Goal: Communication & Community: Participate in discussion

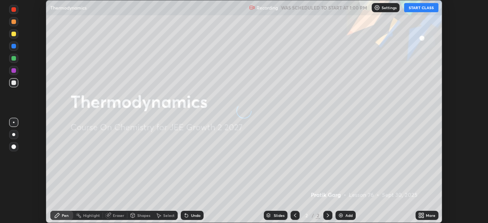
scroll to position [223, 488]
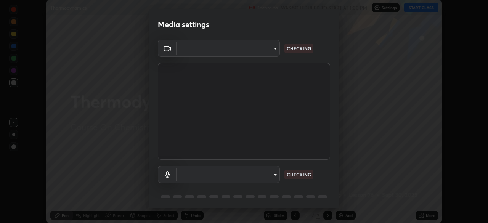
type input "7da4a789ca5c3b289f91b878aebf3769d603dce1d3acf67b661988e88742cb6b"
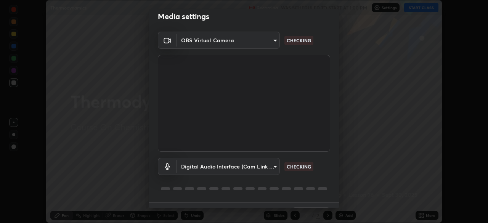
scroll to position [24, 0]
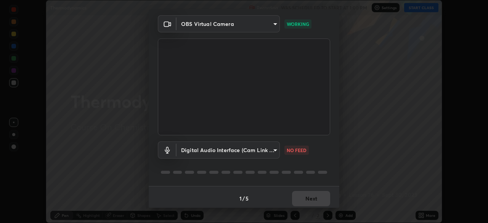
click at [251, 150] on body "Erase all Thermodynamics Recording WAS SCHEDULED TO START AT 1:00 PM Settings S…" at bounding box center [244, 111] width 488 height 223
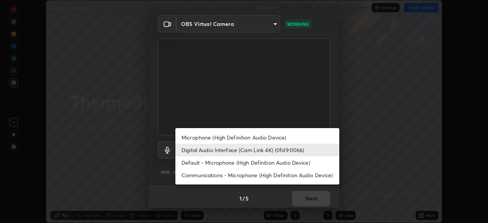
click at [214, 163] on li "Default - Microphone (High Definition Audio Device)" at bounding box center [257, 162] width 164 height 13
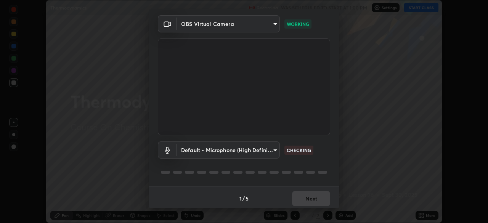
click at [231, 152] on body "Erase all Thermodynamics Recording WAS SCHEDULED TO START AT 1:00 PM Settings S…" at bounding box center [244, 111] width 488 height 223
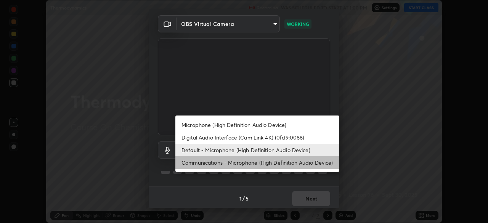
click at [201, 161] on li "Communications - Microphone (High Definition Audio Device)" at bounding box center [257, 162] width 164 height 13
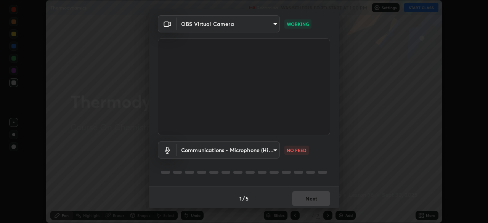
click at [218, 154] on body "Erase all Thermodynamics Recording WAS SCHEDULED TO START AT 1:00 PM Settings S…" at bounding box center [244, 111] width 488 height 223
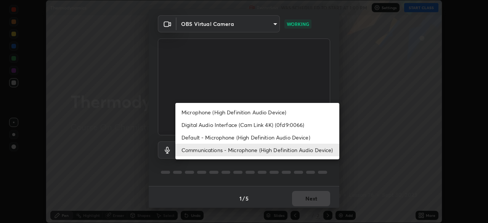
click at [206, 113] on li "Microphone (High Definition Audio Device)" at bounding box center [257, 112] width 164 height 13
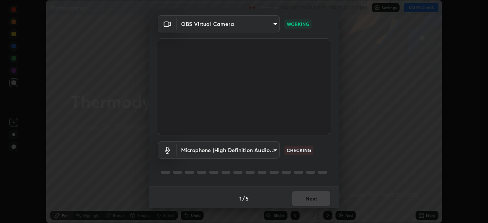
click at [223, 148] on body "Erase all Thermodynamics Recording WAS SCHEDULED TO START AT 1:00 PM Settings S…" at bounding box center [244, 111] width 488 height 223
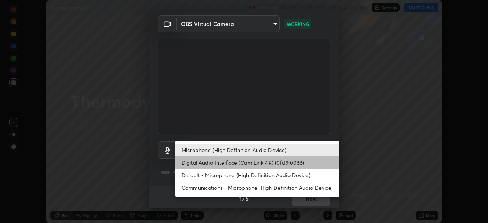
click at [195, 166] on li "Digital Audio Interface (Cam Link 4K) (0fd9:0066)" at bounding box center [257, 162] width 164 height 13
type input "d1136bf0e8381f41cf4f4dbfe5e15802f20c97ac09a66fa095f4bb6c88897a2c"
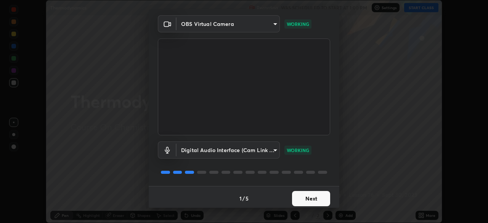
scroll to position [27, 0]
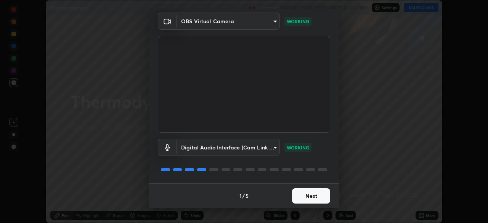
click at [306, 192] on button "Next" at bounding box center [311, 195] width 38 height 15
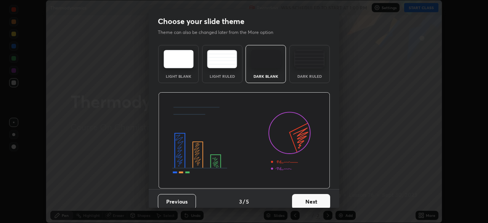
click at [304, 195] on button "Next" at bounding box center [311, 201] width 38 height 15
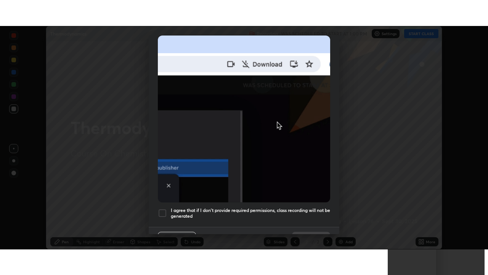
scroll to position [183, 0]
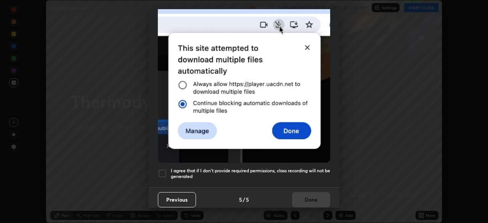
click at [295, 156] on img at bounding box center [244, 79] width 172 height 167
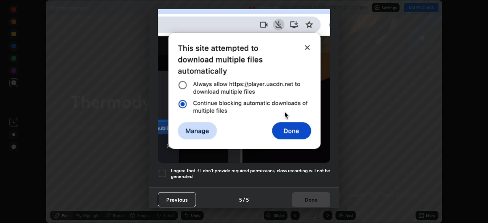
click at [164, 169] on div at bounding box center [162, 173] width 9 height 9
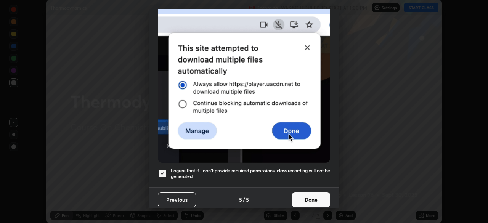
click at [308, 192] on button "Done" at bounding box center [311, 199] width 38 height 15
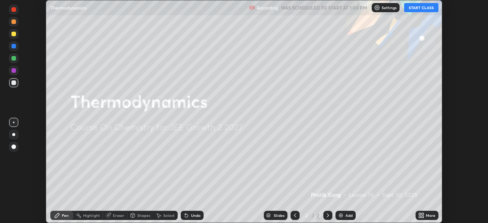
click at [418, 8] on button "START CLASS" at bounding box center [421, 7] width 34 height 9
click at [417, 215] on div "More" at bounding box center [427, 215] width 23 height 9
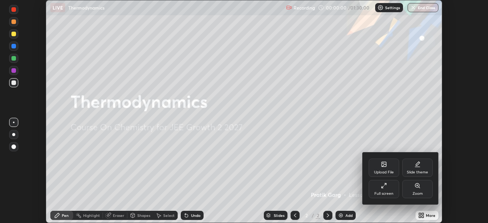
click at [380, 186] on div "Full screen" at bounding box center [384, 189] width 31 height 18
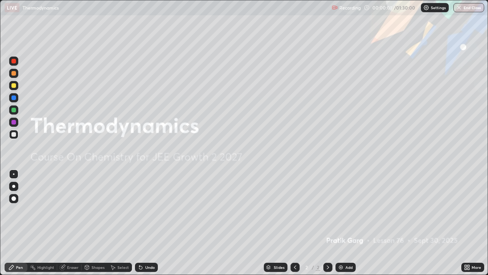
scroll to position [275, 488]
click at [344, 223] on div "Add" at bounding box center [346, 266] width 20 height 9
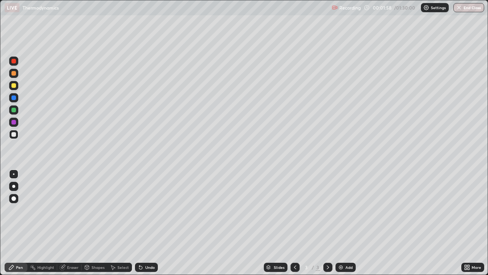
click at [13, 85] on div at bounding box center [13, 85] width 5 height 5
click at [14, 110] on div at bounding box center [13, 110] width 5 height 5
click at [14, 136] on div at bounding box center [13, 134] width 5 height 5
click at [12, 109] on div at bounding box center [13, 110] width 5 height 5
click at [153, 223] on div "Undo" at bounding box center [146, 266] width 23 height 9
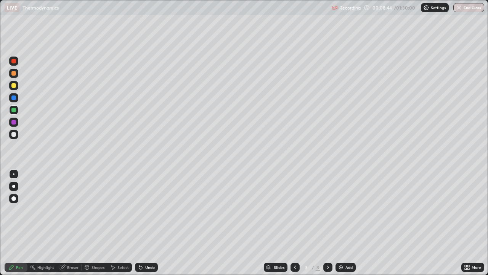
click at [149, 223] on div "Undo" at bounding box center [146, 266] width 23 height 9
click at [146, 223] on div "Undo" at bounding box center [146, 266] width 23 height 9
click at [154, 223] on div "Undo" at bounding box center [146, 266] width 23 height 9
click at [343, 223] on img at bounding box center [341, 267] width 6 height 6
click at [338, 223] on img at bounding box center [341, 267] width 6 height 6
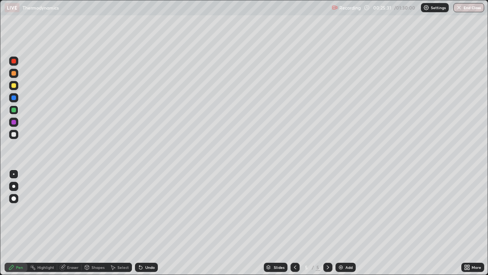
click at [106, 223] on div "Shapes" at bounding box center [95, 266] width 26 height 15
click at [113, 223] on div "Select" at bounding box center [120, 266] width 24 height 9
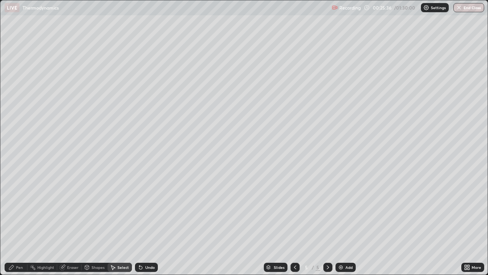
click at [13, 223] on div "Pen" at bounding box center [16, 266] width 23 height 9
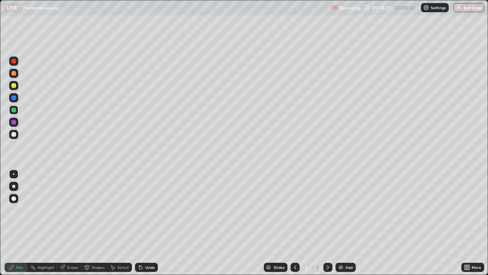
click at [143, 223] on div "Undo" at bounding box center [146, 266] width 23 height 9
click at [145, 223] on div "Undo" at bounding box center [146, 266] width 23 height 9
click at [149, 223] on div "Undo" at bounding box center [146, 266] width 23 height 9
click at [354, 223] on div "Slides 5 / 5 Add" at bounding box center [310, 266] width 304 height 15
click at [346, 223] on div "Add" at bounding box center [349, 267] width 7 height 4
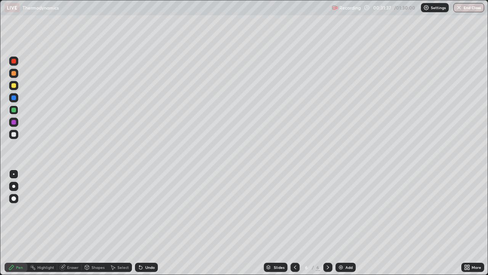
click at [14, 84] on div at bounding box center [13, 85] width 5 height 5
click at [13, 110] on div at bounding box center [13, 110] width 5 height 5
click at [146, 223] on div "Undo" at bounding box center [150, 267] width 10 height 4
click at [96, 223] on div "Shapes" at bounding box center [98, 267] width 13 height 4
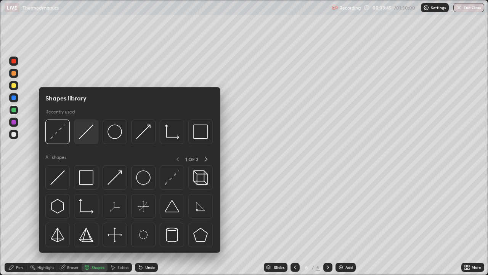
click at [80, 130] on img at bounding box center [86, 131] width 14 height 14
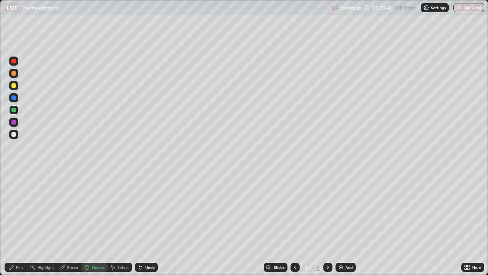
click at [14, 223] on div "Pen" at bounding box center [16, 266] width 23 height 9
click at [344, 223] on div "Add" at bounding box center [346, 266] width 20 height 9
click at [95, 223] on div "Shapes" at bounding box center [95, 266] width 26 height 9
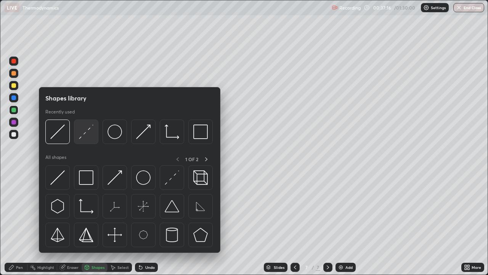
click at [86, 135] on img at bounding box center [86, 131] width 14 height 14
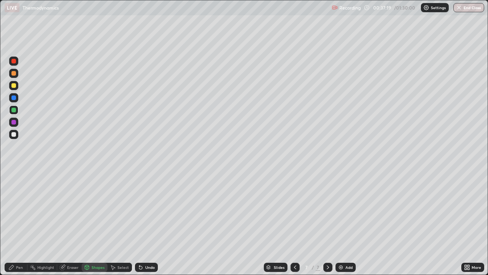
click at [18, 223] on div "Pen" at bounding box center [16, 266] width 23 height 9
click at [145, 223] on div "Undo" at bounding box center [146, 266] width 23 height 9
click at [345, 223] on div "Add" at bounding box center [346, 266] width 20 height 9
click at [13, 84] on div at bounding box center [13, 85] width 5 height 5
click at [71, 223] on div "Eraser" at bounding box center [72, 267] width 11 height 4
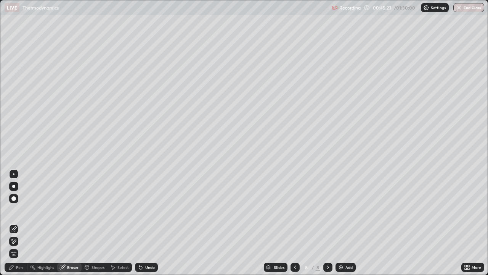
click at [17, 223] on div "Pen" at bounding box center [16, 266] width 23 height 9
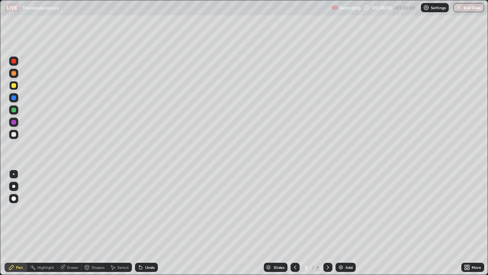
click at [344, 223] on div "Add" at bounding box center [346, 266] width 20 height 9
click at [14, 109] on div at bounding box center [13, 110] width 5 height 5
click at [92, 223] on div "Shapes" at bounding box center [98, 267] width 13 height 4
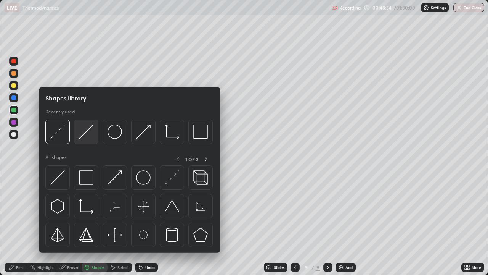
click at [82, 132] on img at bounding box center [86, 131] width 14 height 14
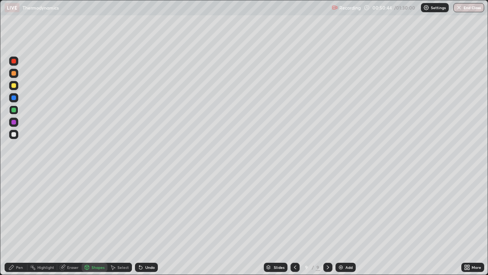
click at [16, 87] on div at bounding box center [13, 85] width 9 height 9
click at [146, 223] on div "Undo" at bounding box center [146, 266] width 23 height 9
click at [16, 223] on div "Pen" at bounding box center [16, 266] width 23 height 9
click at [13, 114] on div at bounding box center [13, 109] width 9 height 9
click at [341, 223] on img at bounding box center [341, 267] width 6 height 6
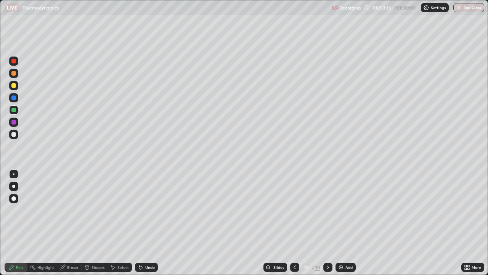
click at [148, 223] on div "Undo" at bounding box center [146, 266] width 23 height 9
click at [144, 223] on div "Undo" at bounding box center [146, 266] width 23 height 9
click at [14, 135] on div at bounding box center [13, 134] width 5 height 5
click at [143, 223] on div "Undo" at bounding box center [146, 266] width 23 height 9
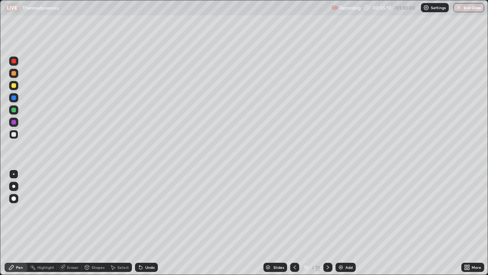
click at [147, 223] on div "Undo" at bounding box center [150, 267] width 10 height 4
click at [146, 223] on div "Undo" at bounding box center [150, 267] width 10 height 4
click at [147, 223] on div "Undo" at bounding box center [146, 266] width 23 height 9
click at [146, 223] on div "Undo" at bounding box center [150, 267] width 10 height 4
click at [147, 223] on div "Undo" at bounding box center [146, 266] width 23 height 9
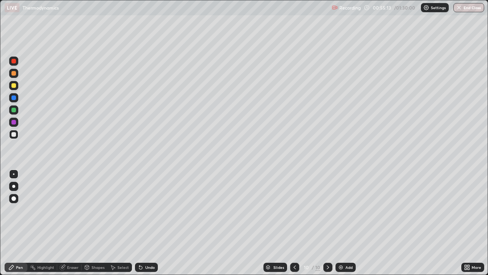
click at [148, 223] on div "Undo" at bounding box center [146, 266] width 23 height 9
click at [345, 223] on div "Add" at bounding box center [346, 266] width 20 height 9
click at [97, 223] on div "Shapes" at bounding box center [98, 267] width 13 height 4
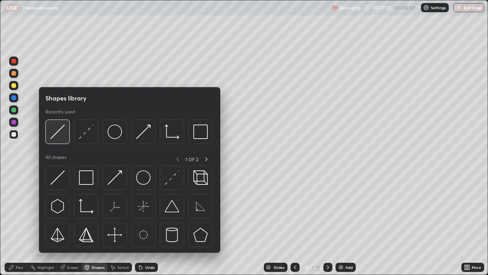
click at [60, 132] on img at bounding box center [57, 131] width 14 height 14
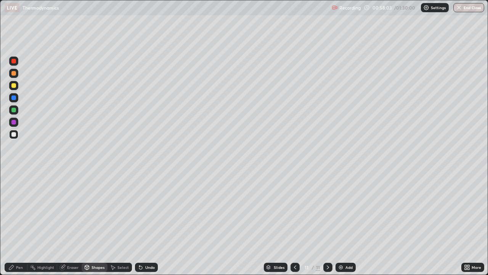
click at [15, 85] on div at bounding box center [13, 85] width 5 height 5
click at [14, 223] on div "Pen" at bounding box center [16, 266] width 23 height 9
click at [13, 74] on div at bounding box center [13, 73] width 5 height 5
click at [98, 223] on div "Shapes" at bounding box center [95, 266] width 26 height 9
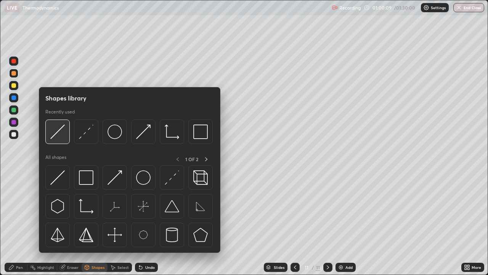
click at [55, 131] on img at bounding box center [57, 131] width 14 height 14
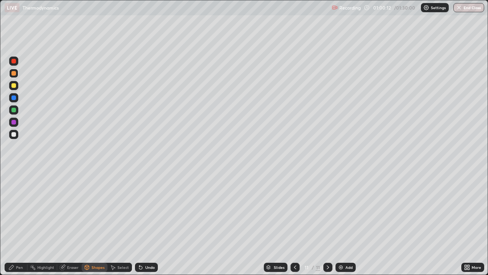
click at [18, 223] on div "Pen" at bounding box center [19, 267] width 7 height 4
click at [12, 136] on div at bounding box center [13, 134] width 5 height 5
click at [15, 87] on div at bounding box center [13, 85] width 5 height 5
click at [294, 223] on icon at bounding box center [295, 267] width 6 height 6
click at [327, 223] on icon at bounding box center [328, 267] width 6 height 6
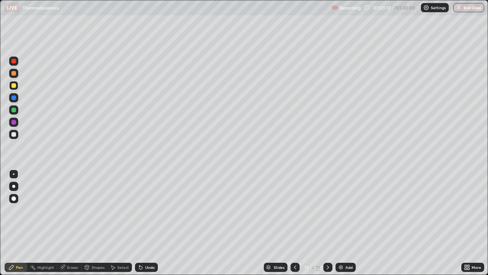
click at [146, 223] on div "Undo" at bounding box center [150, 267] width 10 height 4
click at [295, 223] on div at bounding box center [295, 266] width 9 height 15
click at [295, 223] on div at bounding box center [295, 266] width 9 height 9
click at [327, 223] on icon at bounding box center [328, 267] width 6 height 6
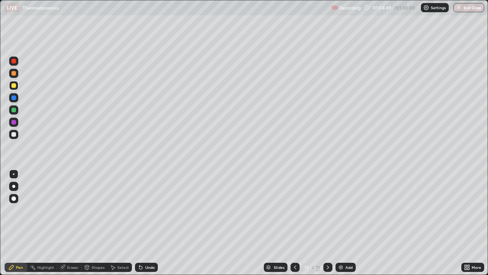
click at [13, 74] on div at bounding box center [13, 73] width 5 height 5
click at [150, 223] on div "Undo" at bounding box center [146, 266] width 23 height 9
click at [95, 223] on div "Shapes" at bounding box center [98, 267] width 13 height 4
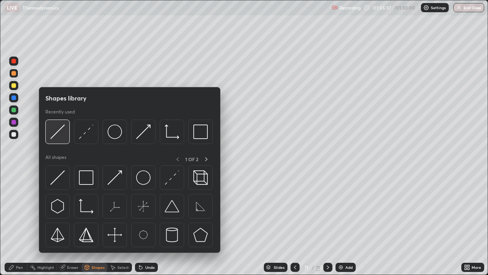
click at [54, 131] on img at bounding box center [57, 131] width 14 height 14
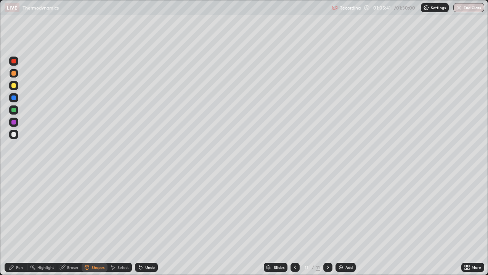
click at [18, 223] on div "Pen" at bounding box center [16, 266] width 23 height 9
